Goal: Navigation & Orientation: Find specific page/section

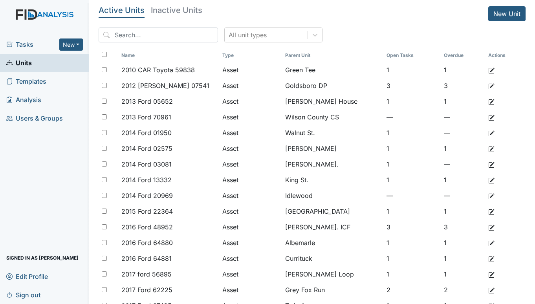
click at [27, 43] on span "Tasks" at bounding box center [32, 44] width 53 height 9
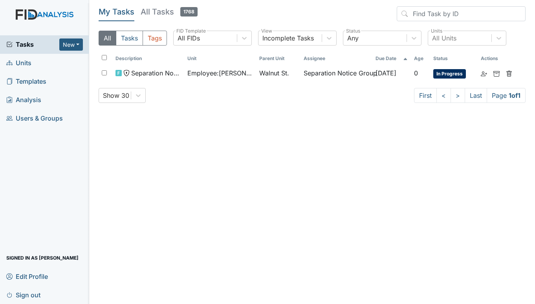
click at [22, 60] on span "Units" at bounding box center [18, 63] width 25 height 12
